Goal: Contribute content: Add original content to the website for others to see

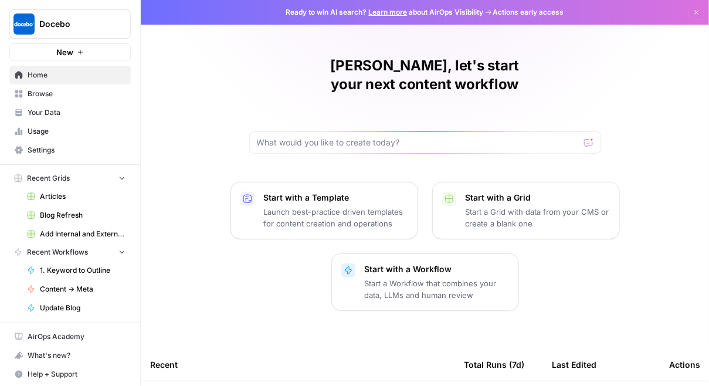
click at [102, 203] on link "Articles" at bounding box center [76, 196] width 109 height 19
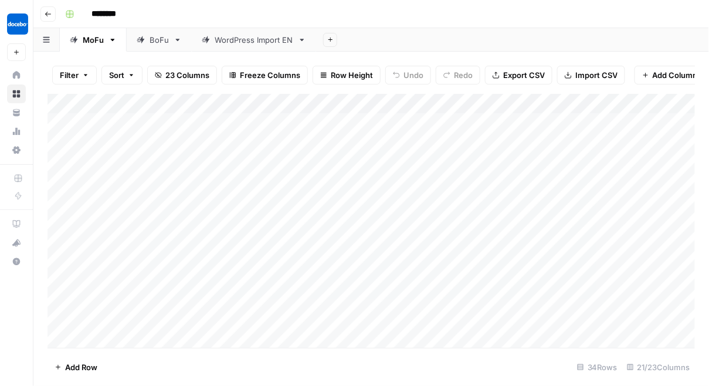
click at [144, 37] on icon at bounding box center [141, 40] width 8 height 8
click at [232, 279] on div "Add Column" at bounding box center [371, 221] width 648 height 254
click at [253, 280] on div "Add Column" at bounding box center [371, 221] width 648 height 254
type textarea "**"
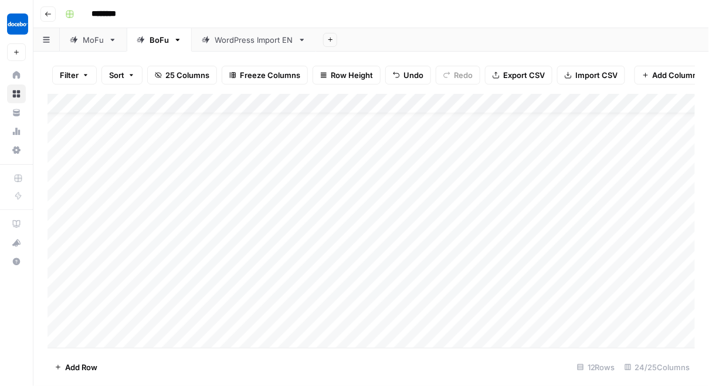
click at [428, 275] on div "Add Column" at bounding box center [371, 221] width 648 height 254
click at [476, 274] on div "Add Column" at bounding box center [371, 221] width 648 height 254
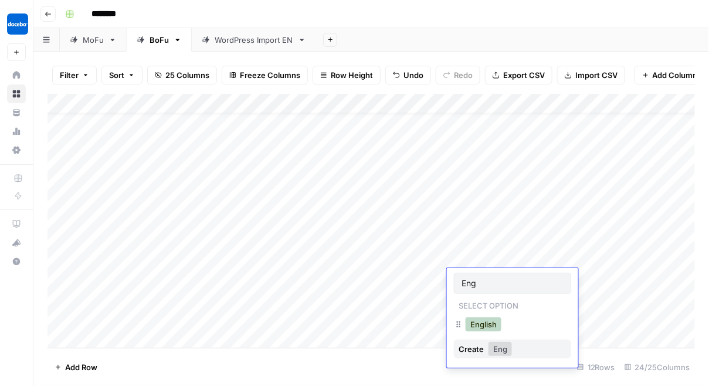
type input "Eng"
click at [488, 325] on button "English" at bounding box center [483, 324] width 36 height 14
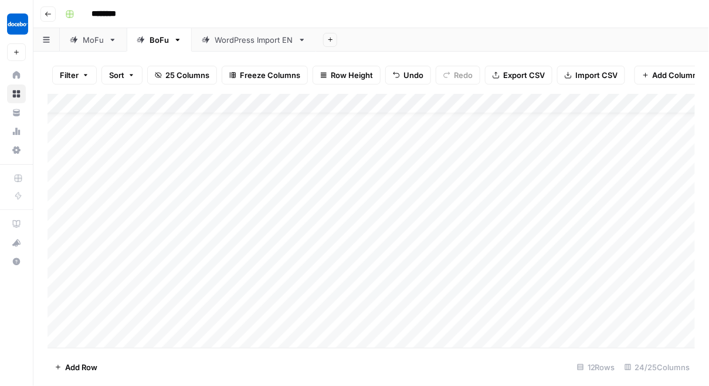
click at [582, 278] on div "Add Column" at bounding box center [371, 221] width 648 height 254
click at [434, 239] on div "Add Column" at bounding box center [371, 221] width 648 height 254
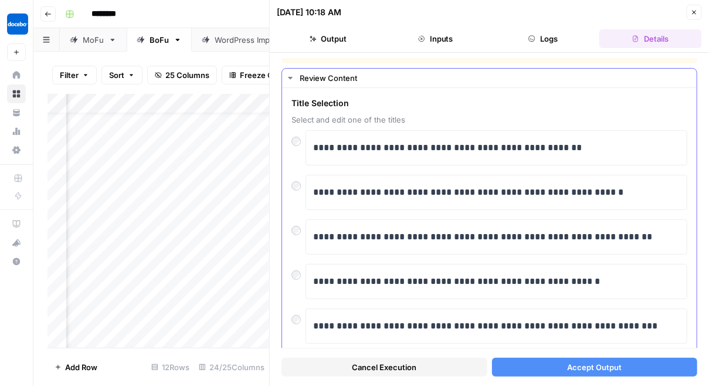
scroll to position [15, 0]
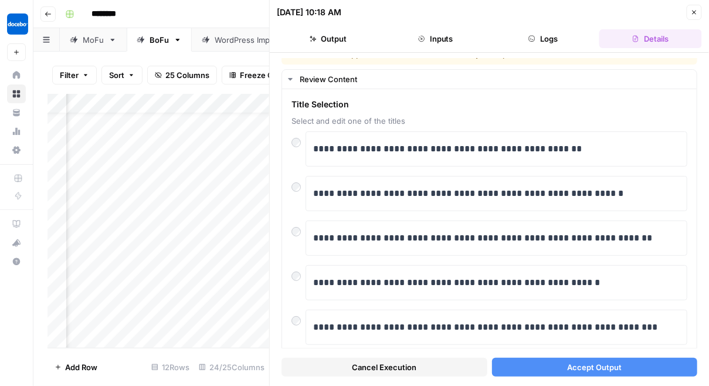
click at [689, 16] on button "Close" at bounding box center [694, 12] width 15 height 15
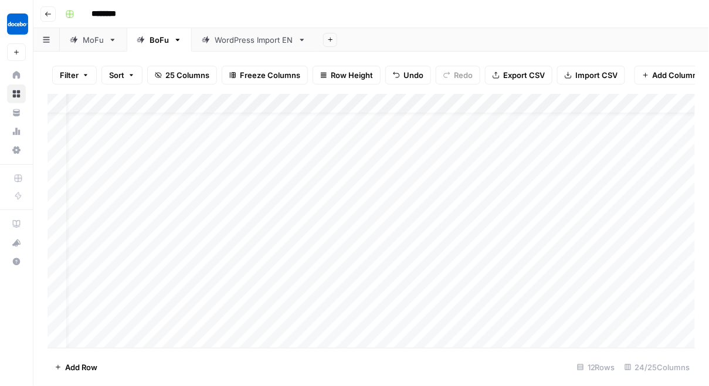
scroll to position [23, 0]
